Goal: Navigation & Orientation: Find specific page/section

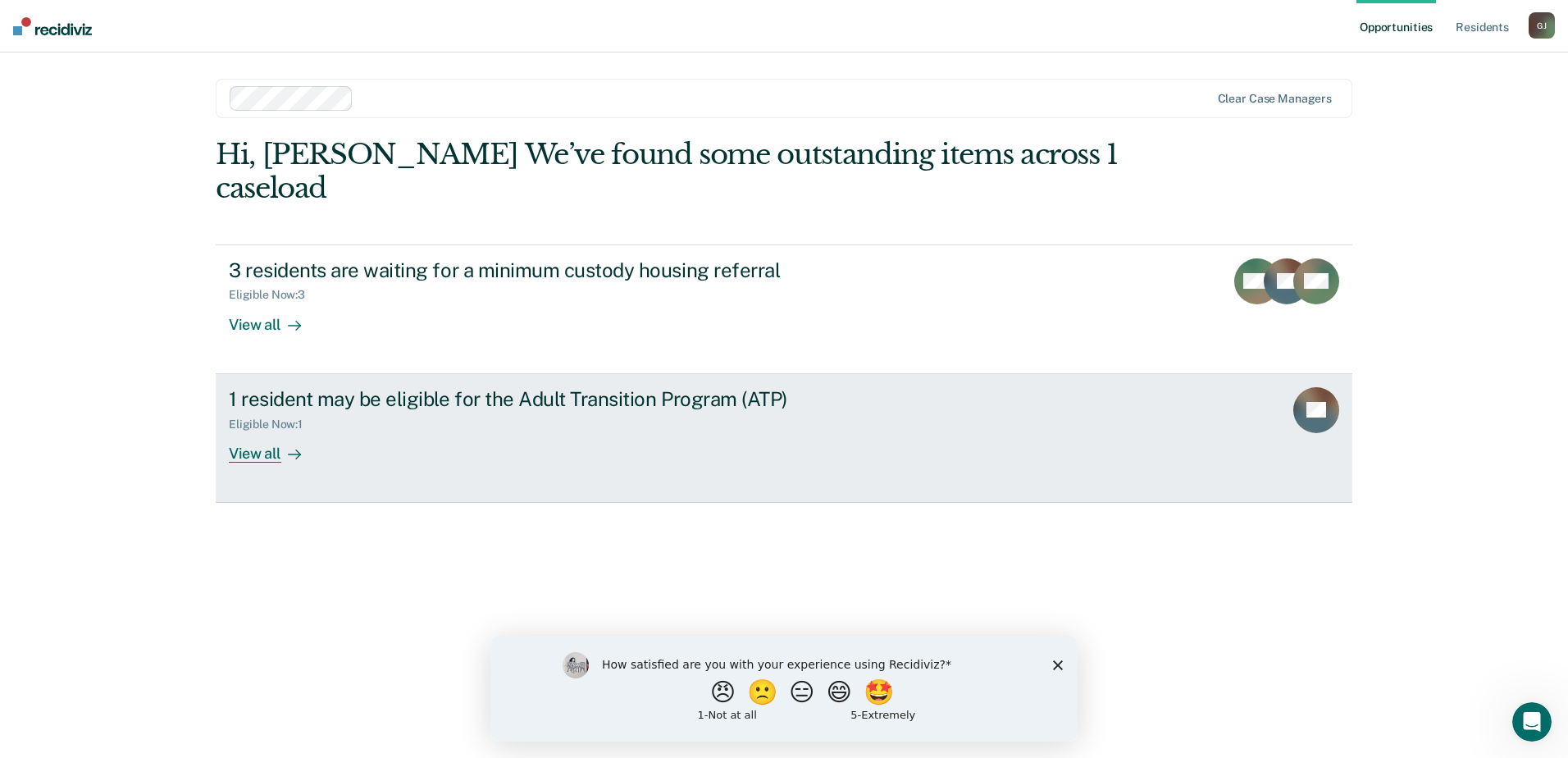
click at [255, 456] on div "View all" at bounding box center [274, 446] width 91 height 32
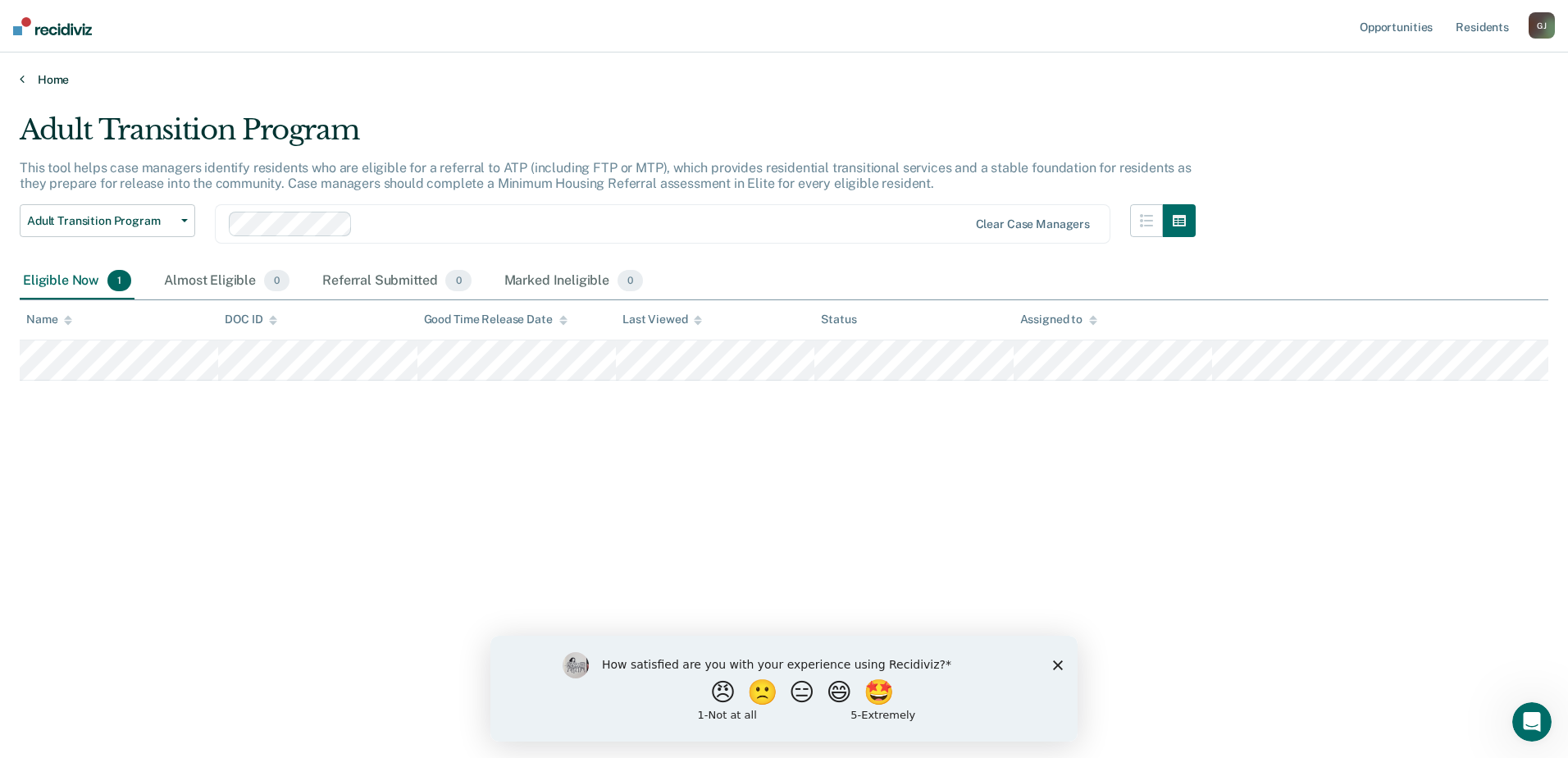
click at [23, 78] on icon at bounding box center [22, 78] width 5 height 13
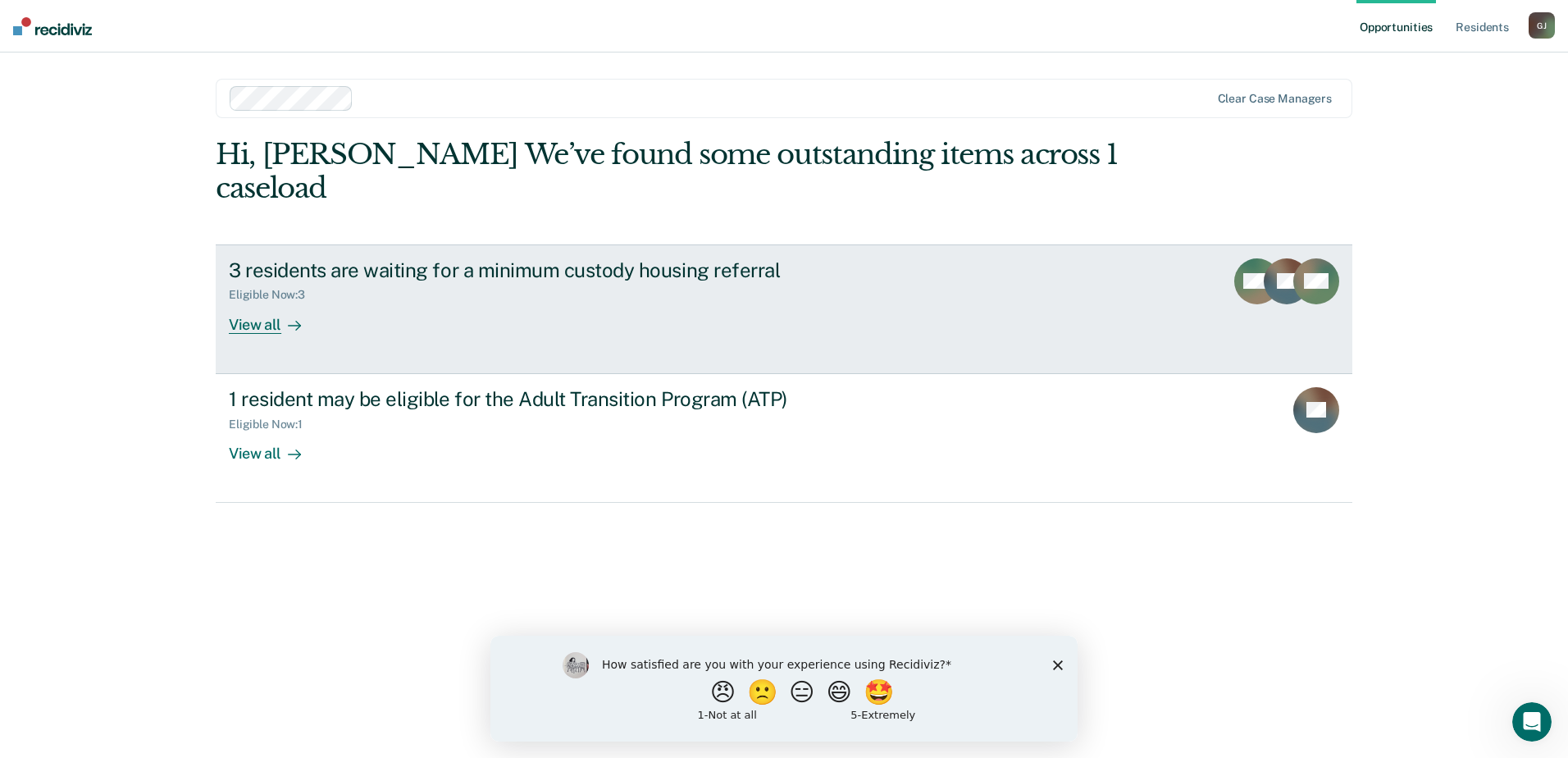
click at [268, 334] on link "3 residents are waiting for a minimum custody housing referral Eligible Now : 3…" at bounding box center [784, 309] width 1137 height 130
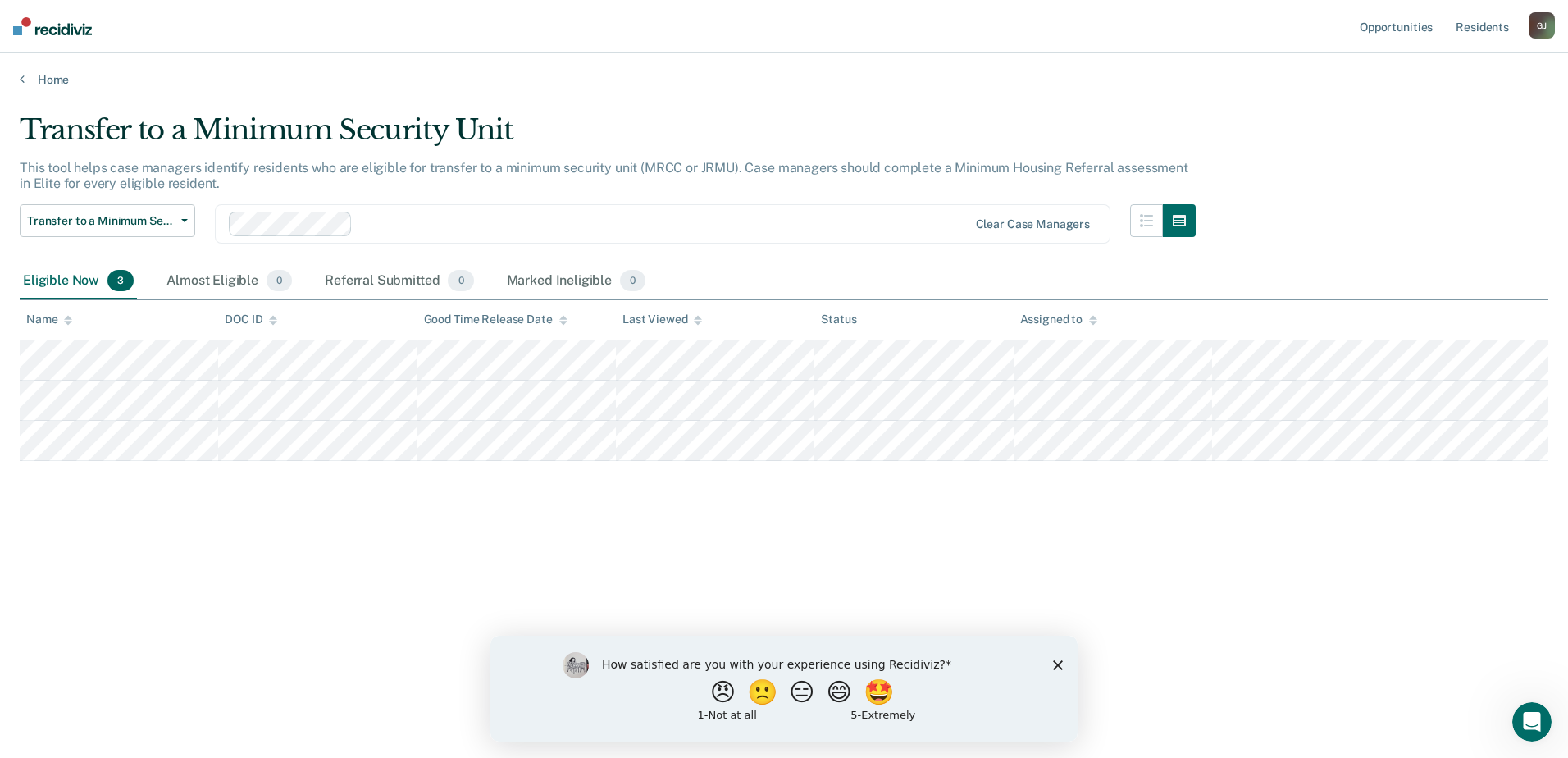
click at [1051, 663] on div "How satisfied are you with your experience using Recidiviz? 😠 🙁 😑 😄 🤩 1 - Not a…" at bounding box center [784, 687] width 587 height 106
click at [1059, 663] on polygon "Close survey" at bounding box center [1058, 664] width 10 height 10
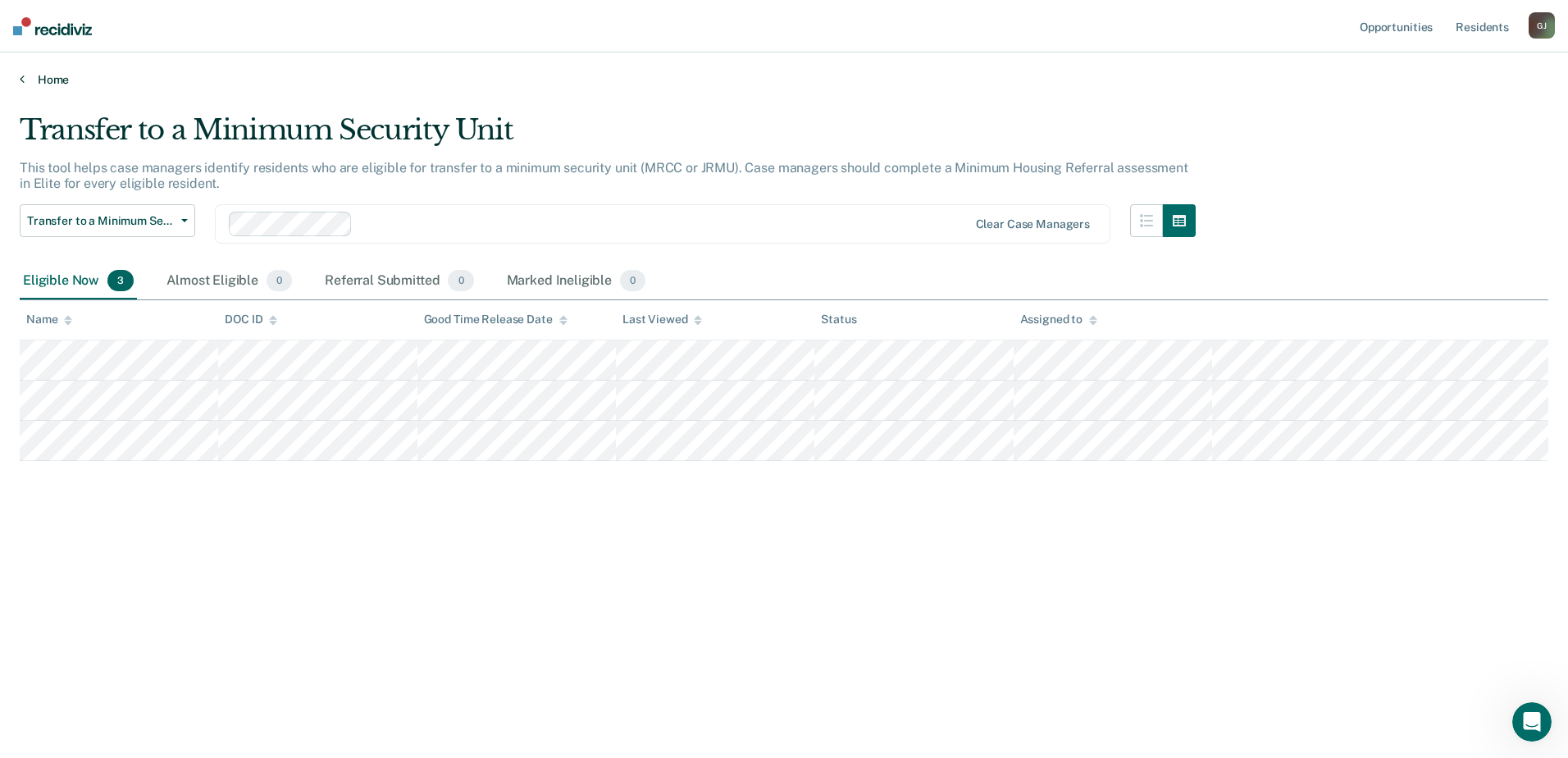
click at [20, 80] on icon at bounding box center [22, 78] width 5 height 13
